Goal: Register for event/course

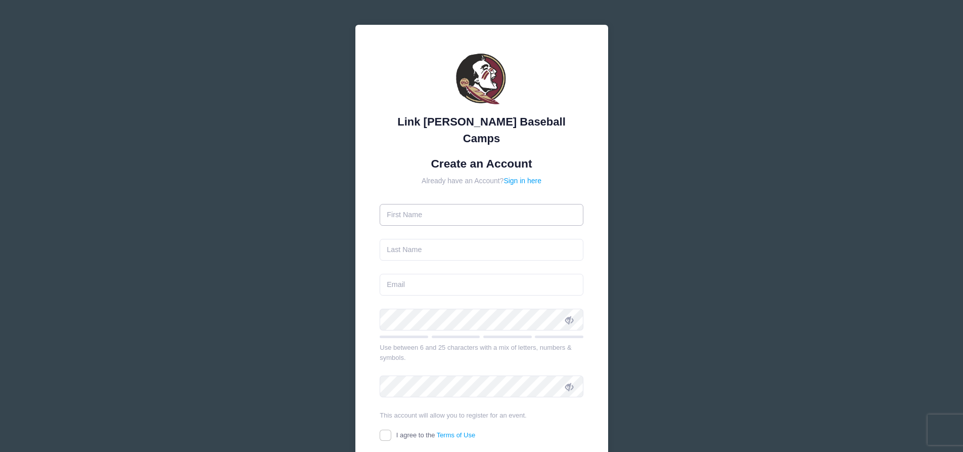
click at [456, 204] on input "text" at bounding box center [482, 215] width 204 height 22
type input "[PERSON_NAME]"
type input "Martinez"
click at [414, 274] on input "email" at bounding box center [482, 285] width 204 height 22
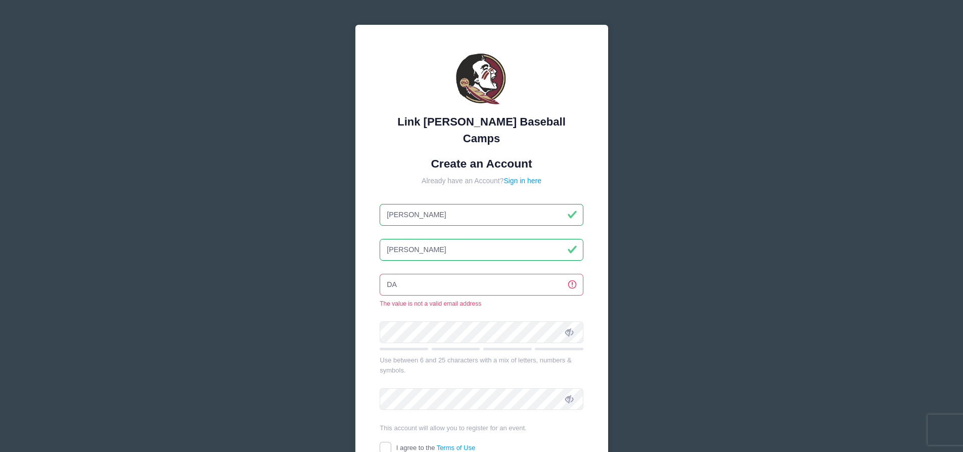
type input "D"
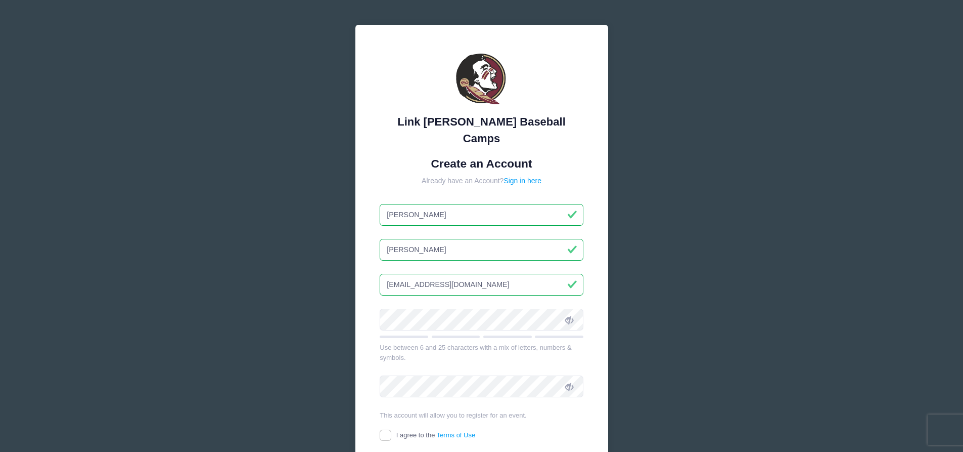
type input "[EMAIL_ADDRESS][DOMAIN_NAME]"
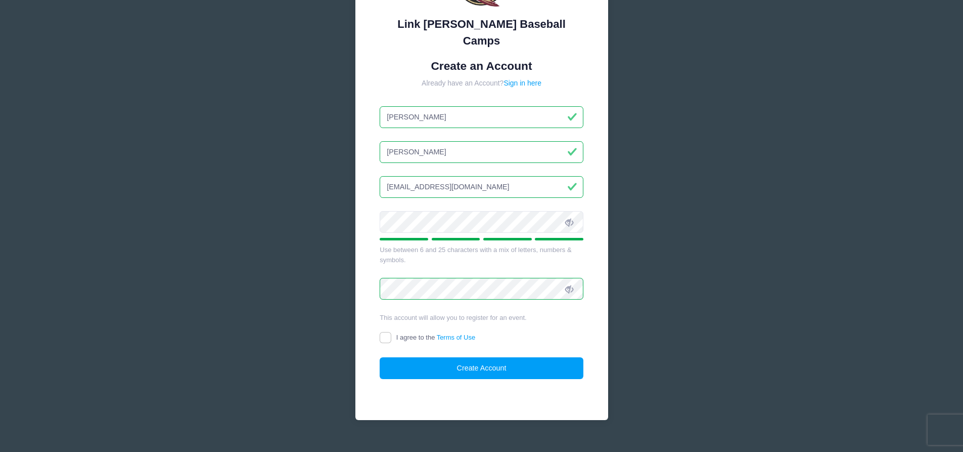
scroll to position [99, 0]
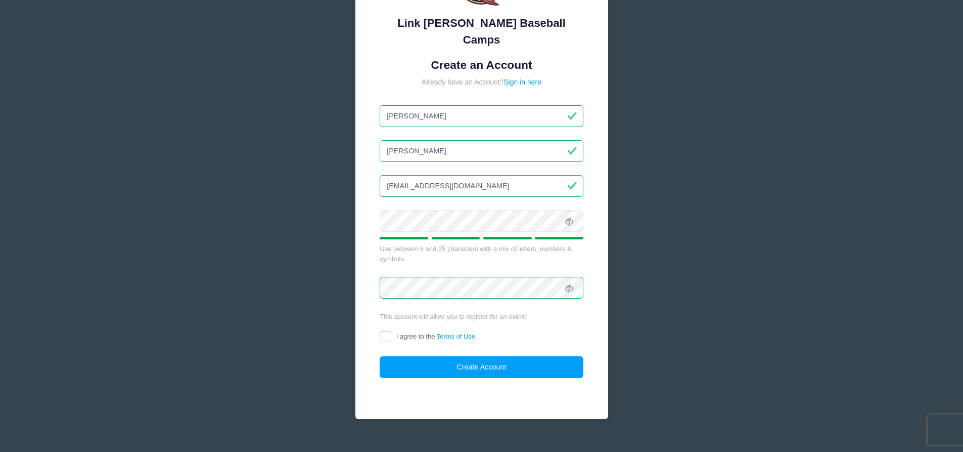
click at [385, 331] on input "I agree to the Terms of Use" at bounding box center [386, 337] width 12 height 12
checkbox input "true"
click at [489, 356] on button "Create Account" at bounding box center [482, 367] width 204 height 22
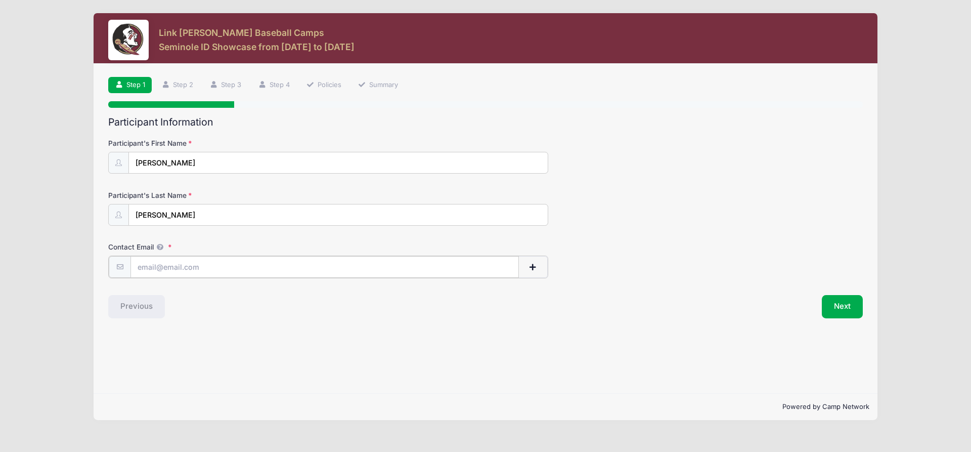
click at [157, 268] on input "Contact Email" at bounding box center [324, 267] width 388 height 22
type input "[EMAIL_ADDRESS][DOMAIN_NAME]"
click at [215, 311] on div "Previous" at bounding box center [294, 305] width 382 height 23
click at [843, 302] on button "Next" at bounding box center [842, 305] width 41 height 23
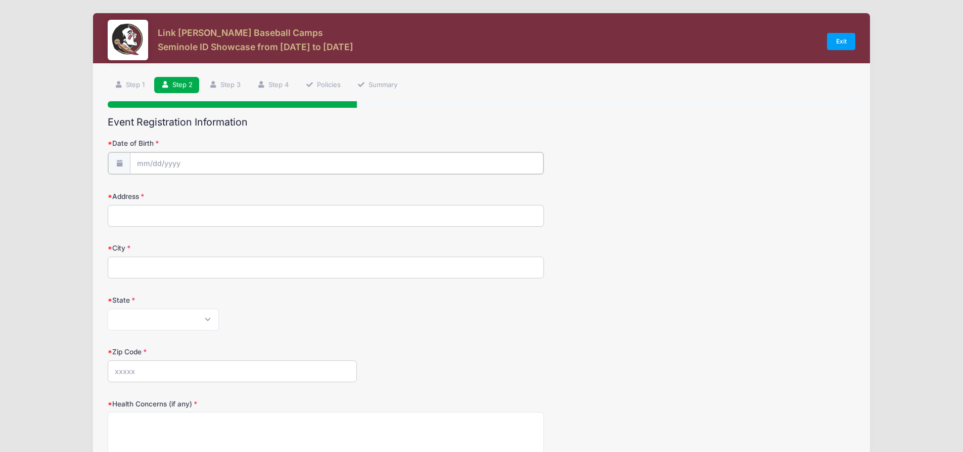
click at [139, 161] on input "Date of Birth" at bounding box center [337, 163] width 414 height 22
click at [236, 192] on span at bounding box center [237, 194] width 7 height 8
click at [237, 192] on span at bounding box center [237, 194] width 7 height 8
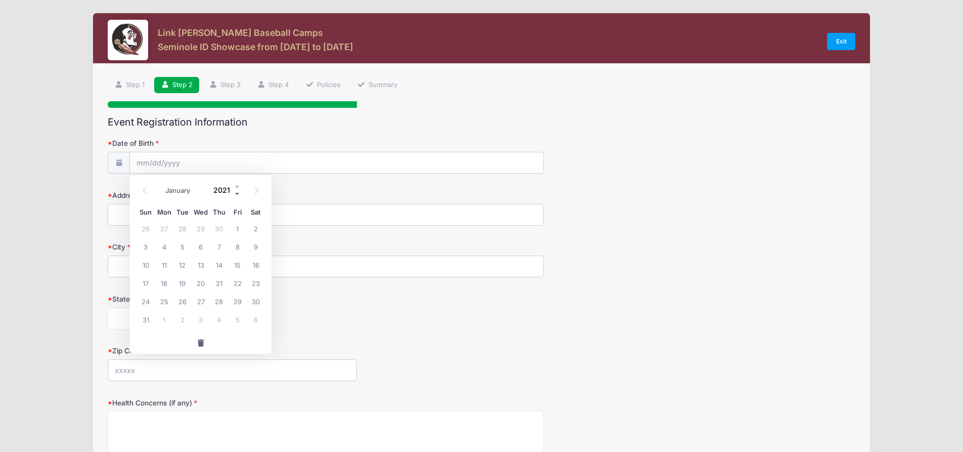
click at [237, 192] on span at bounding box center [237, 194] width 7 height 8
click at [237, 193] on span at bounding box center [237, 194] width 7 height 8
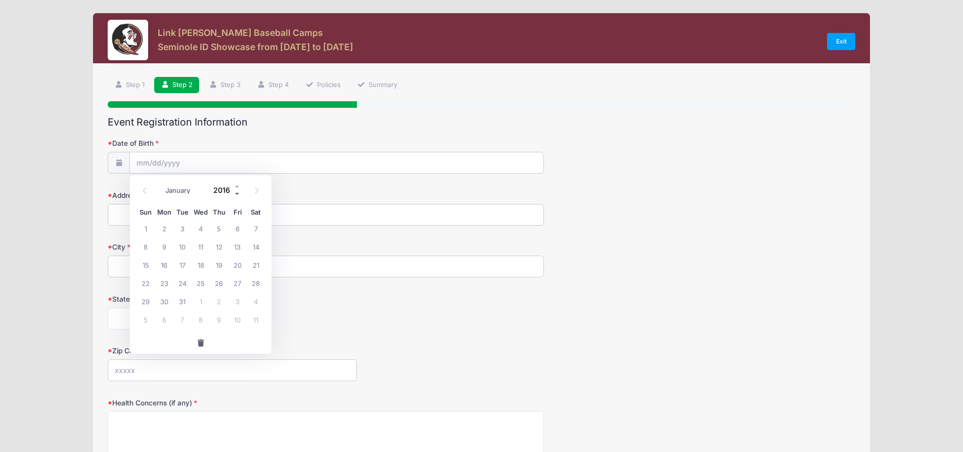
click at [237, 193] on span at bounding box center [237, 194] width 7 height 8
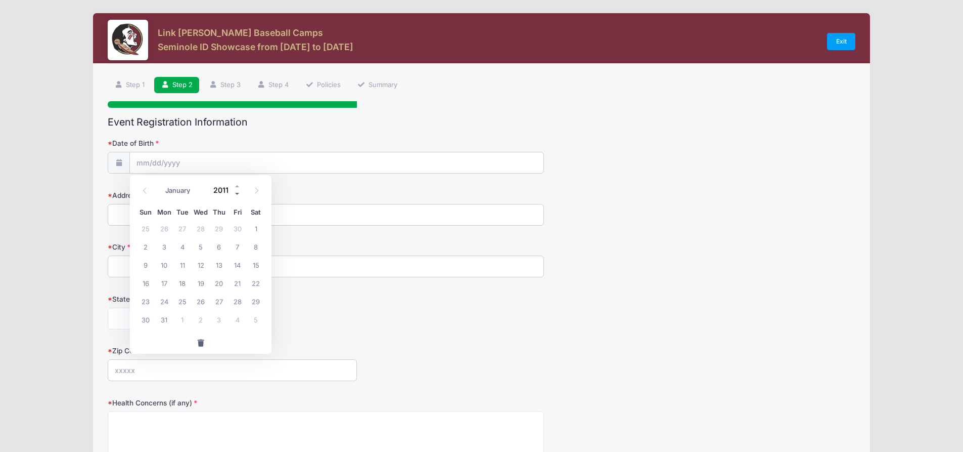
click at [237, 193] on span at bounding box center [237, 194] width 7 height 8
click at [237, 186] on span at bounding box center [237, 186] width 7 height 8
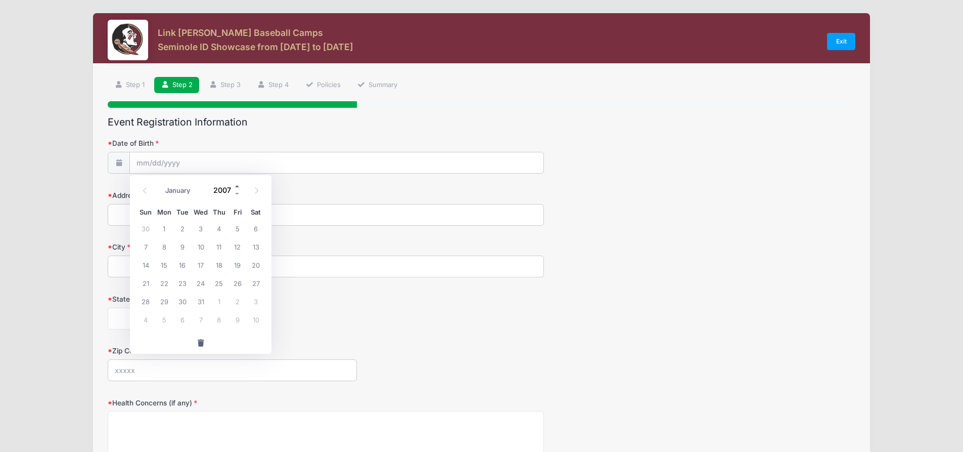
type input "2008"
click at [255, 191] on icon at bounding box center [256, 190] width 7 height 7
select select "10"
click at [218, 301] on span "27" at bounding box center [219, 301] width 18 height 18
type input "[DATE]"
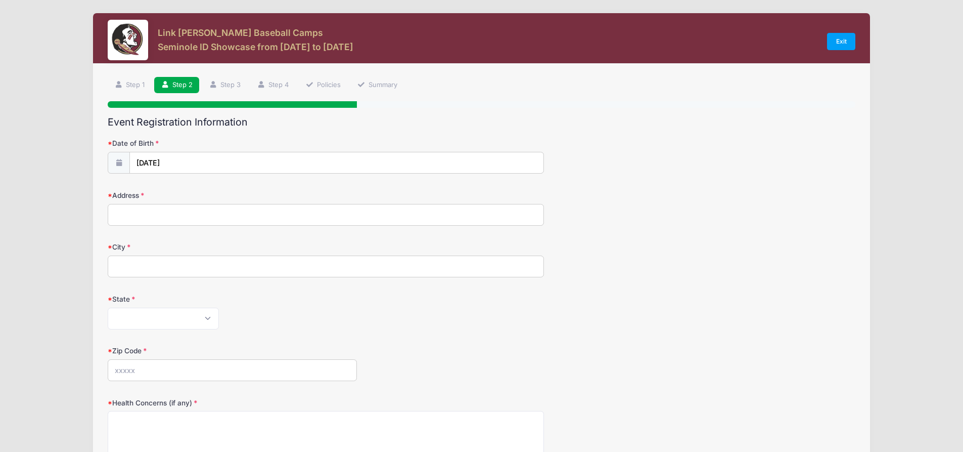
click at [153, 218] on input "Address" at bounding box center [326, 215] width 436 height 22
type input "[STREET_ADDRESS]"
type input "Hollywood"
select select "FL"
type input "33027"
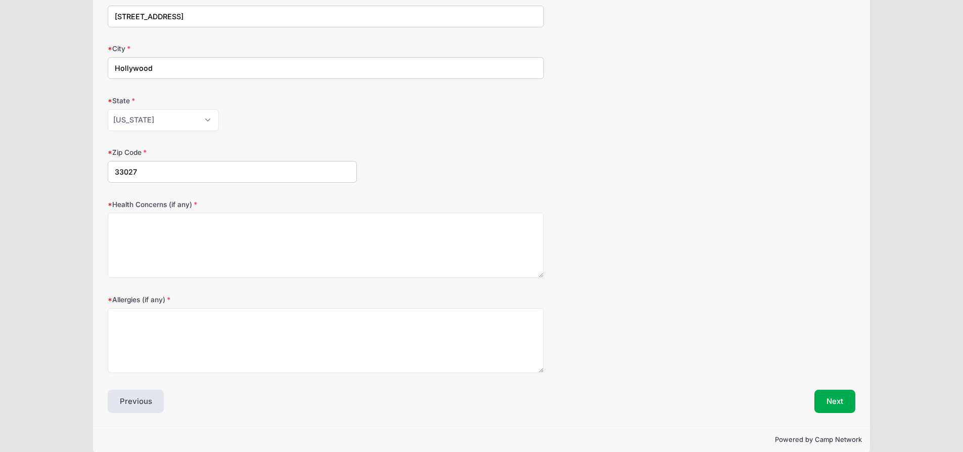
scroll to position [202, 0]
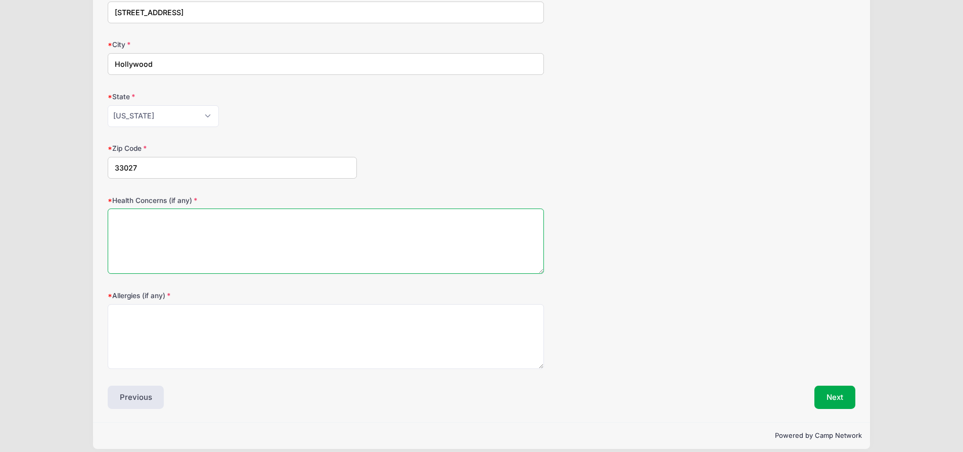
click at [136, 221] on textarea "Health Concerns (if any)" at bounding box center [326, 240] width 436 height 65
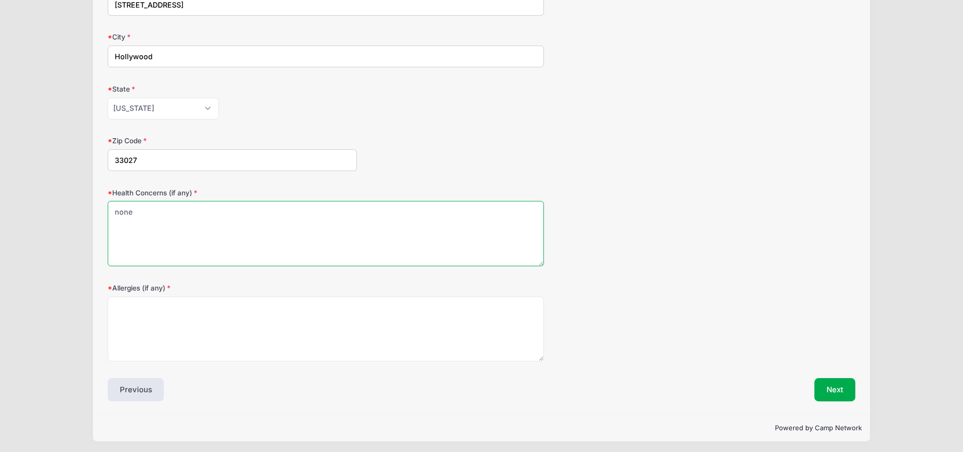
scroll to position [212, 0]
type textarea "none"
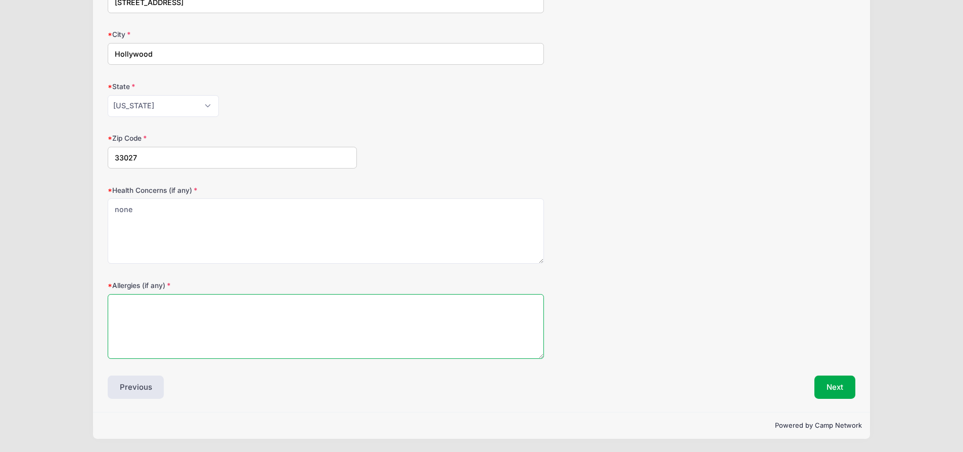
click at [140, 305] on textarea "Allergies (if any)" at bounding box center [326, 326] width 436 height 65
type textarea "none"
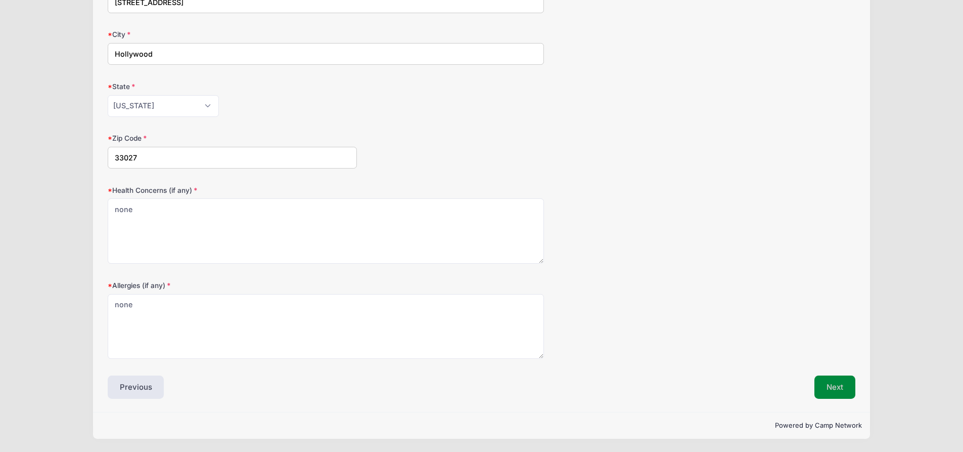
click at [838, 389] on button "Next" at bounding box center [835, 386] width 41 height 23
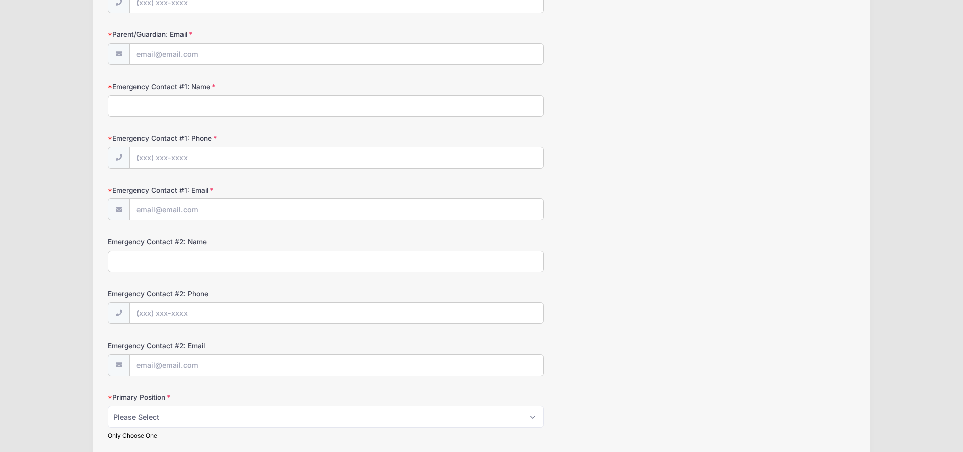
scroll to position [0, 0]
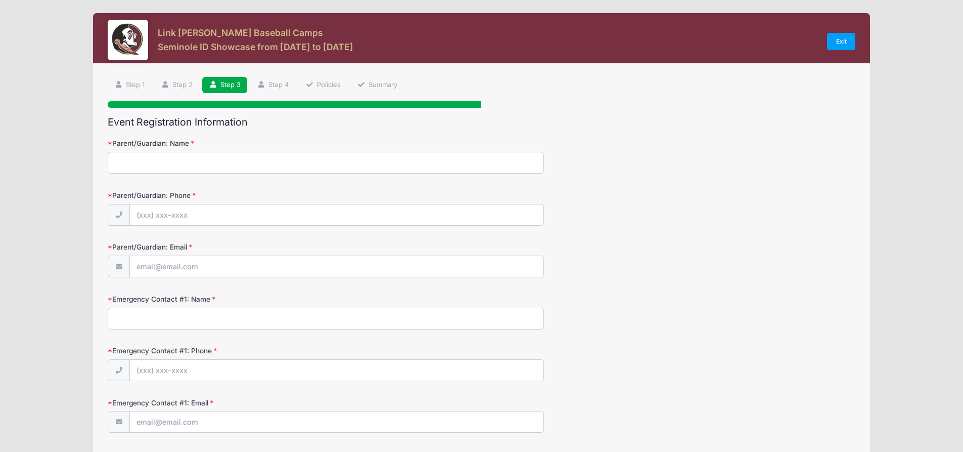
click at [183, 166] on input "Parent/Guardian: Name" at bounding box center [326, 163] width 436 height 22
type input "[PERSON_NAME]"
click at [138, 215] on input "Parent/Guardian: Phone" at bounding box center [337, 215] width 414 height 22
type input "[PHONE_NUMBER]"
click at [141, 269] on input "Parent/Guardian: Email" at bounding box center [337, 267] width 414 height 22
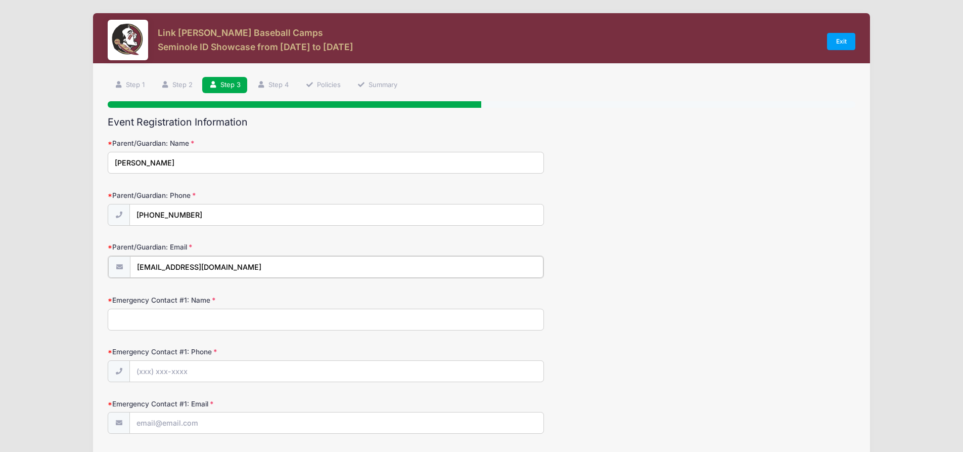
type input "[EMAIL_ADDRESS][DOMAIN_NAME]"
click at [143, 319] on input "Emergency Contact #1: Name" at bounding box center [326, 318] width 436 height 22
click at [137, 370] on input "Emergency Contact #1: Phone" at bounding box center [337, 371] width 414 height 22
drag, startPoint x: 129, startPoint y: 320, endPoint x: 96, endPoint y: 319, distance: 33.4
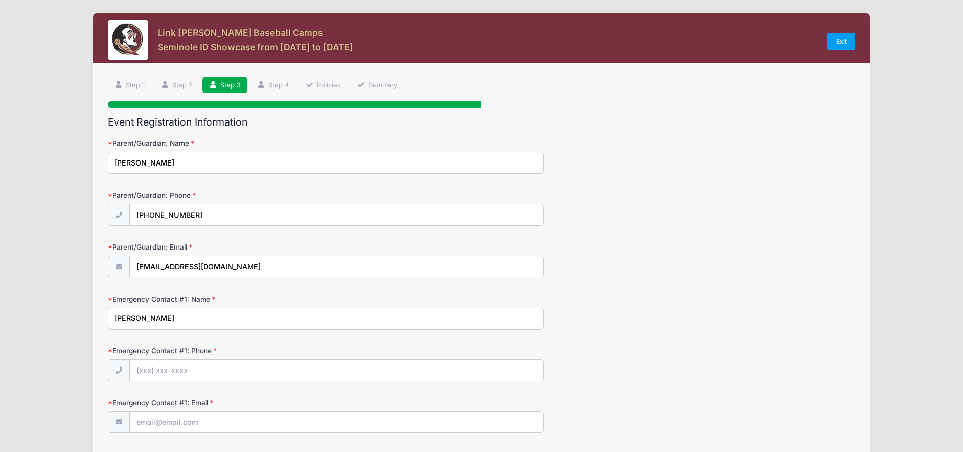
type input "[PERSON_NAME]"
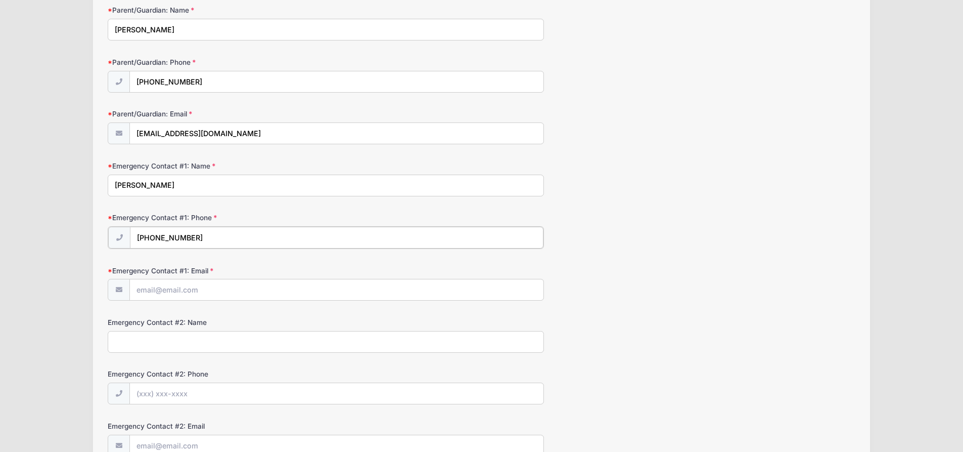
scroll to position [152, 0]
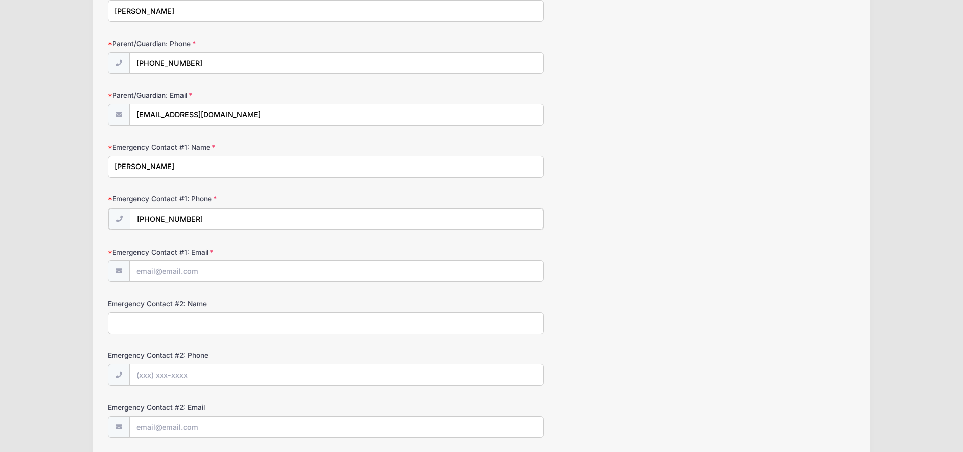
type input "[PHONE_NUMBER]"
click at [173, 270] on input "Emergency Contact #1: Email" at bounding box center [337, 270] width 414 height 22
type input "[EMAIL_ADDRESS][DOMAIN_NAME]"
click at [159, 316] on input "Emergency Contact #2: Name" at bounding box center [326, 322] width 436 height 22
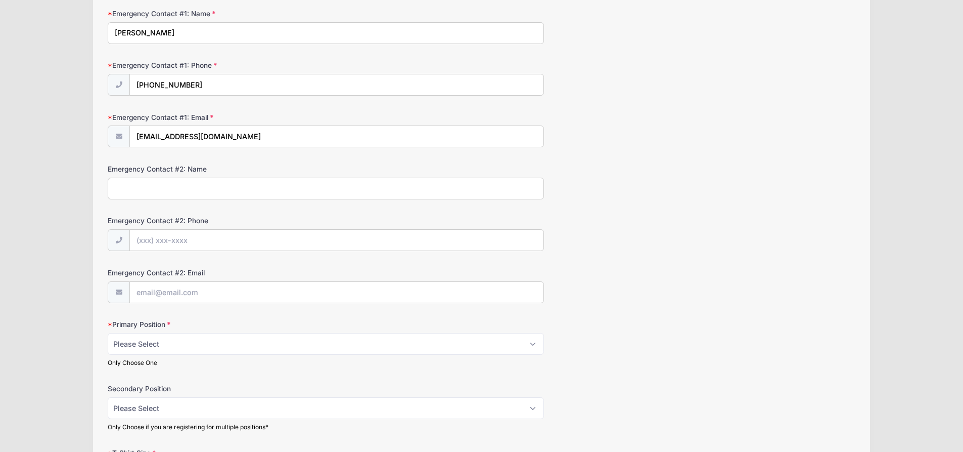
scroll to position [303, 0]
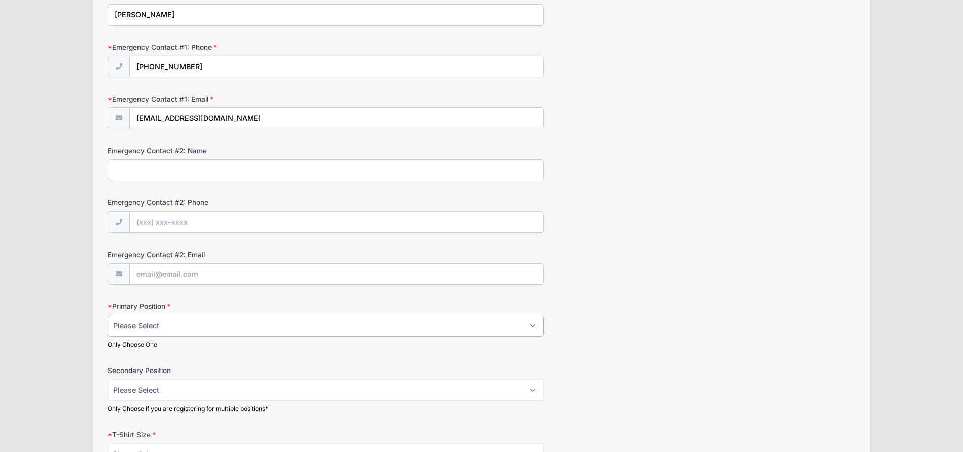
click at [151, 327] on select "Please Select RHP LHP C 1B 2B 3B SS OF" at bounding box center [326, 326] width 436 height 22
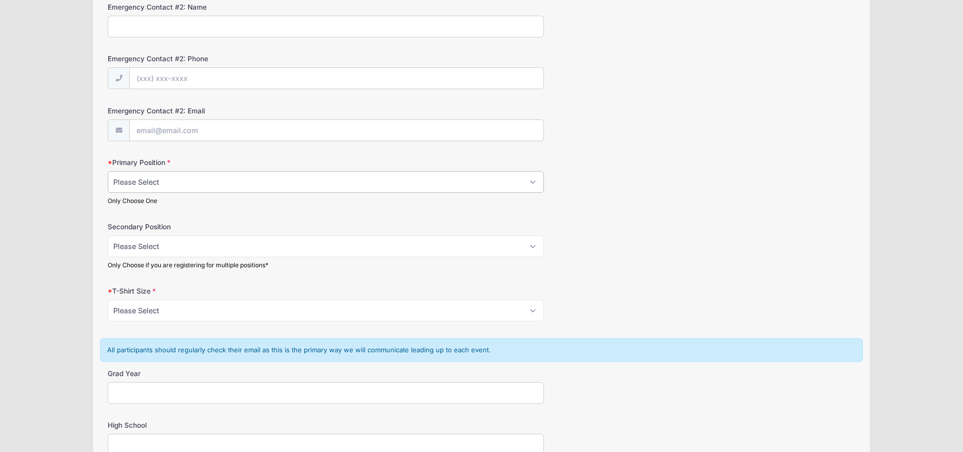
scroll to position [455, 0]
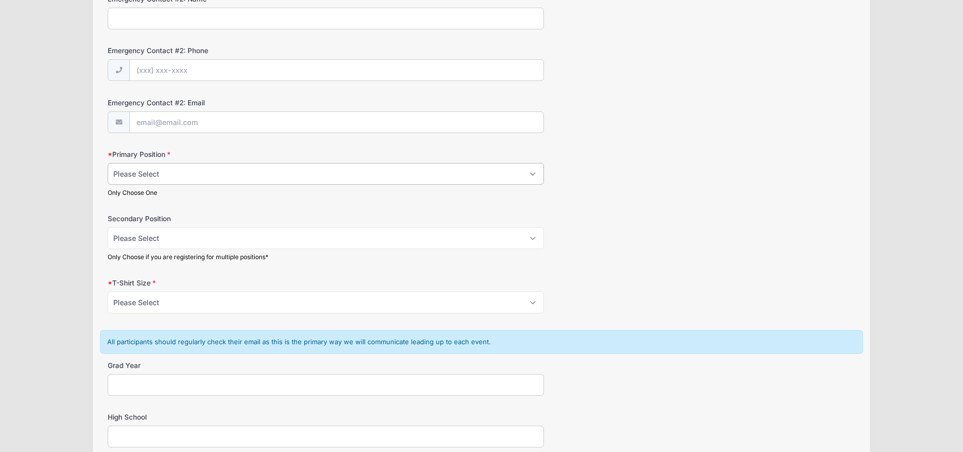
click at [163, 170] on select "Please Select RHP LHP C 1B 2B 3B SS OF" at bounding box center [326, 174] width 436 height 22
select select "OF"
click at [108, 163] on select "Please Select RHP LHP C 1B 2B 3B SS OF" at bounding box center [326, 174] width 436 height 22
click at [167, 197] on div "Only Choose One" at bounding box center [326, 192] width 436 height 9
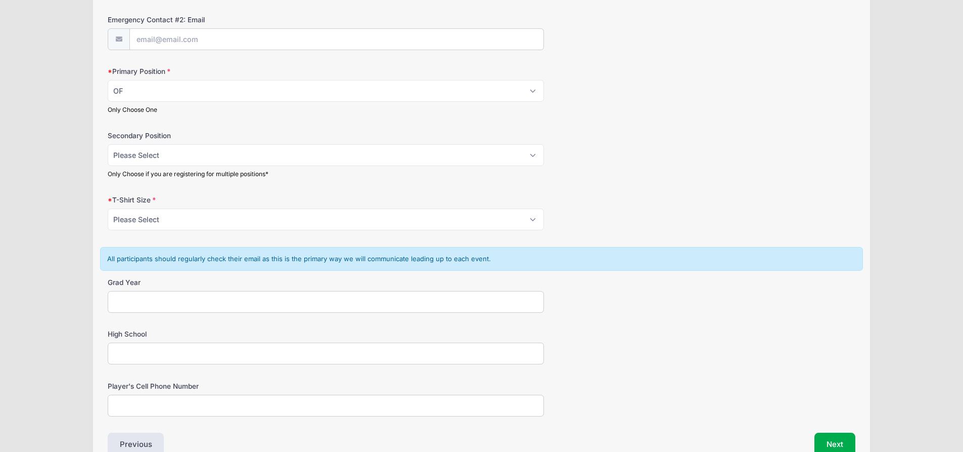
scroll to position [556, 0]
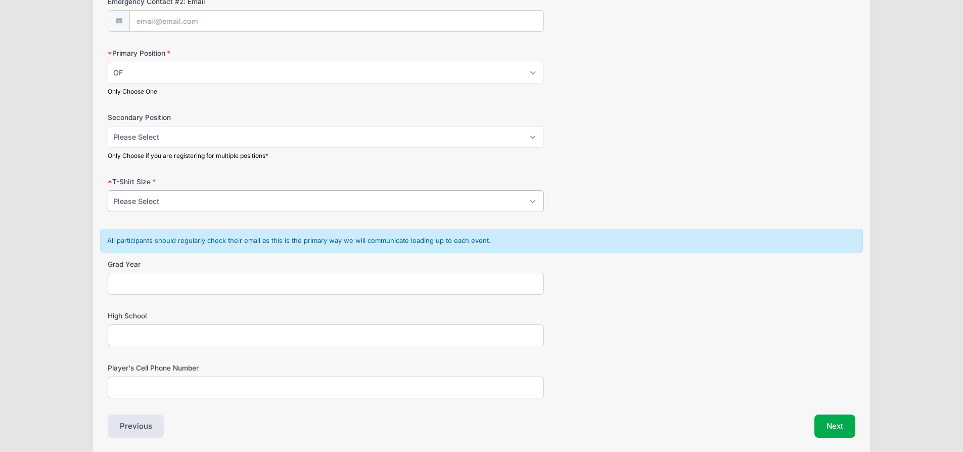
click at [188, 204] on select "Please Select YS YM YL YXL S M L XL XXL" at bounding box center [326, 201] width 436 height 22
select select "M"
click at [108, 190] on select "Please Select YS YM YL YXL S M L XL XXL" at bounding box center [326, 201] width 436 height 22
click at [125, 285] on input "Grad Year" at bounding box center [326, 284] width 436 height 22
type input "2027"
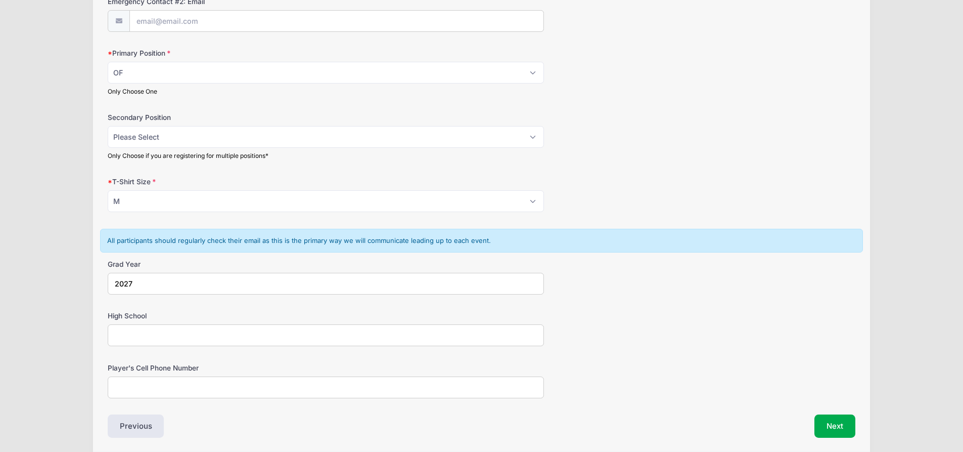
click at [129, 338] on input "High School" at bounding box center [326, 335] width 436 height 22
type input "American Heritage Schools Plantation"
click at [120, 386] on input "Player's Cell Phone Number" at bounding box center [326, 387] width 436 height 22
type input "786786-450-1988"
click at [831, 428] on button "Next" at bounding box center [835, 425] width 41 height 23
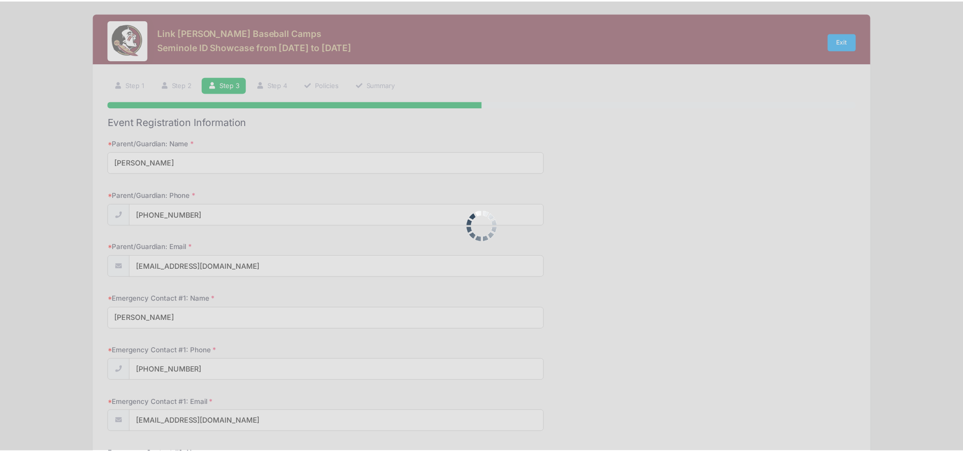
scroll to position [0, 0]
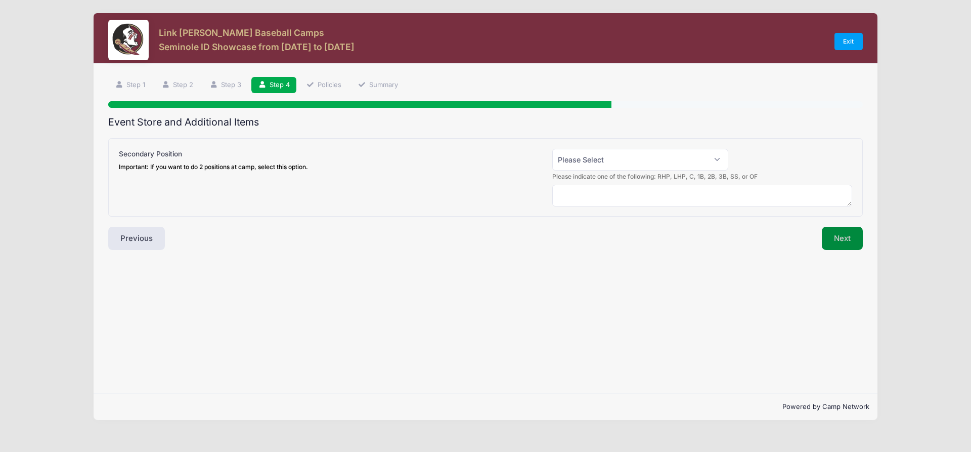
click at [842, 240] on button "Next" at bounding box center [842, 238] width 41 height 23
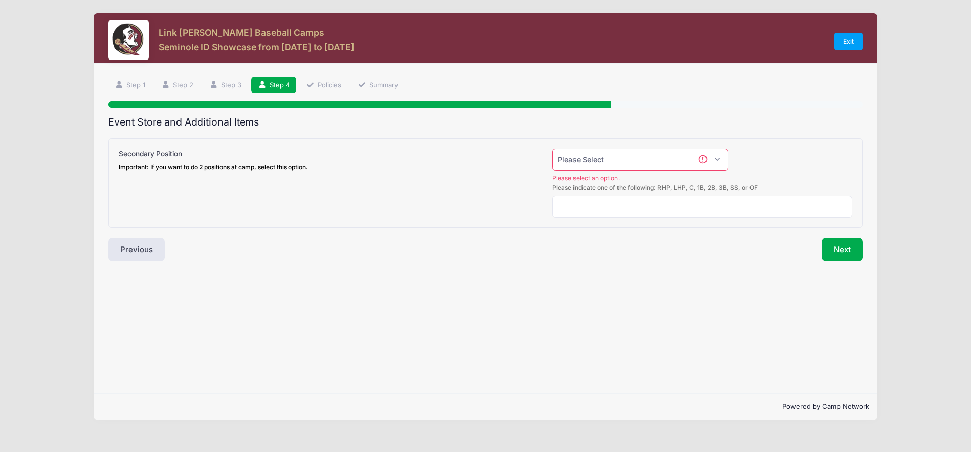
click at [676, 160] on select "Please Select Yes (+$50.00) No" at bounding box center [640, 160] width 176 height 22
select select "0"
click at [552, 149] on select "Please Select Yes (+$50.00) No" at bounding box center [640, 160] width 176 height 22
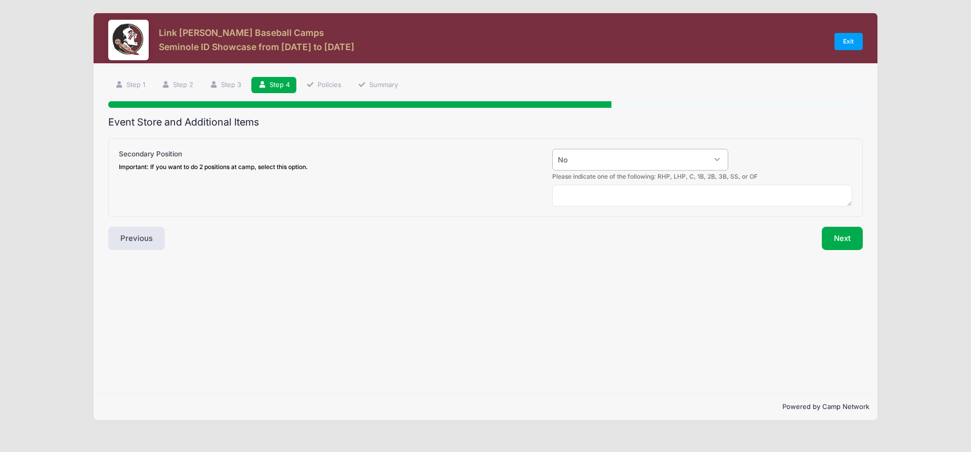
click at [697, 162] on select "Please Select Yes (+$50.00) No" at bounding box center [640, 160] width 176 height 22
click at [781, 237] on div "Next" at bounding box center [676, 238] width 382 height 23
click at [841, 239] on button "Next" at bounding box center [842, 238] width 41 height 23
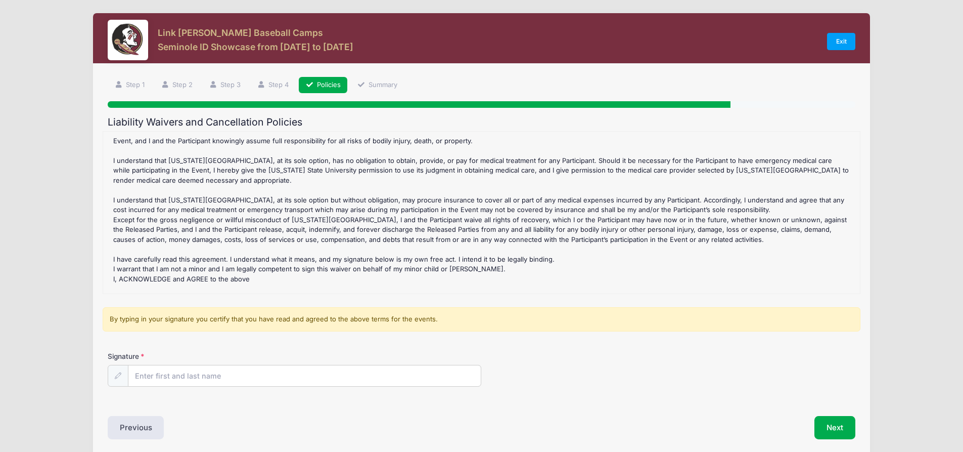
scroll to position [302, 0]
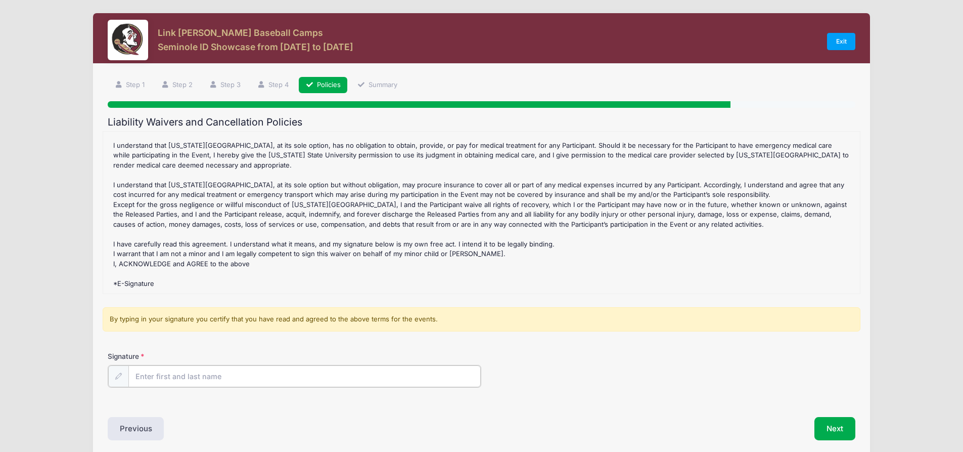
click at [171, 376] on input "Signature" at bounding box center [304, 376] width 353 height 22
type input "[PERSON_NAME]"
click at [833, 430] on button "Next" at bounding box center [835, 427] width 41 height 23
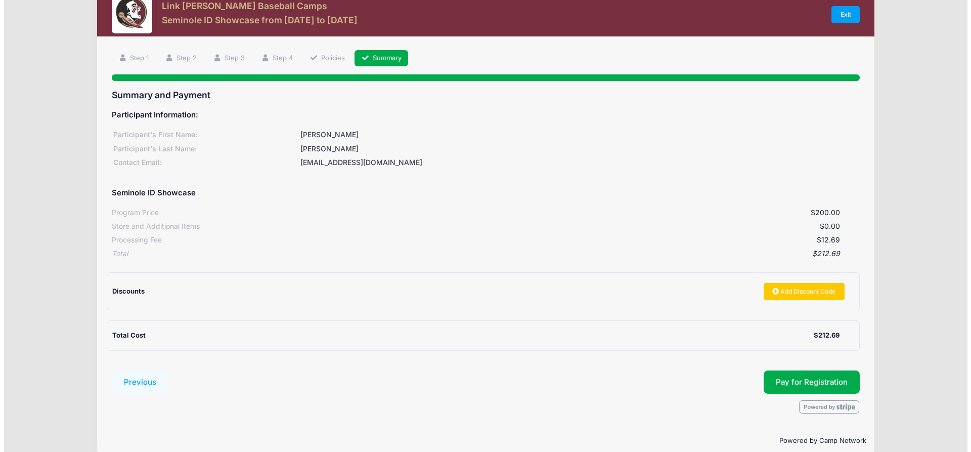
scroll to position [41, 0]
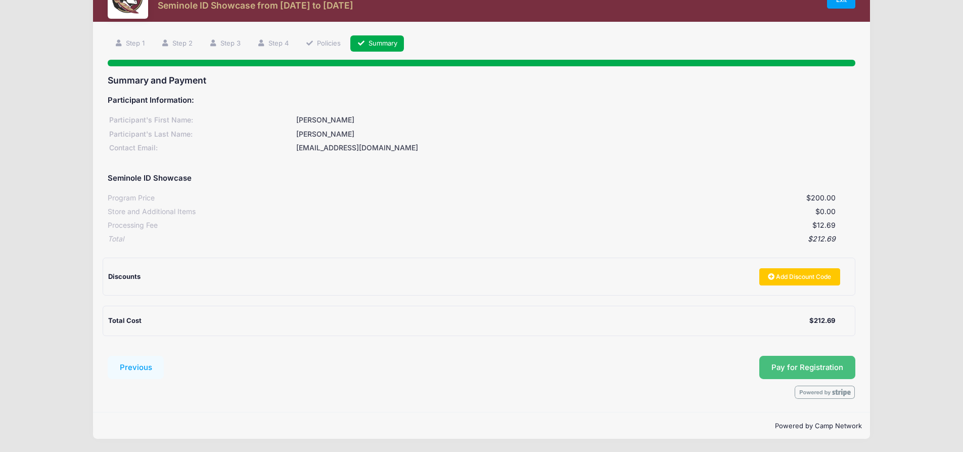
click at [808, 369] on button "Pay for Registration" at bounding box center [808, 367] width 96 height 23
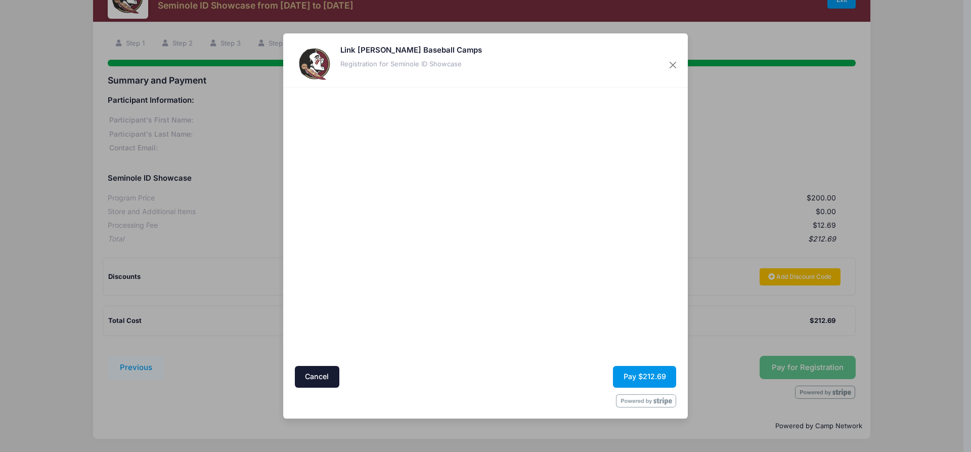
click at [642, 376] on button "Pay $212.69" at bounding box center [644, 377] width 63 height 22
